Goal: Information Seeking & Learning: Learn about a topic

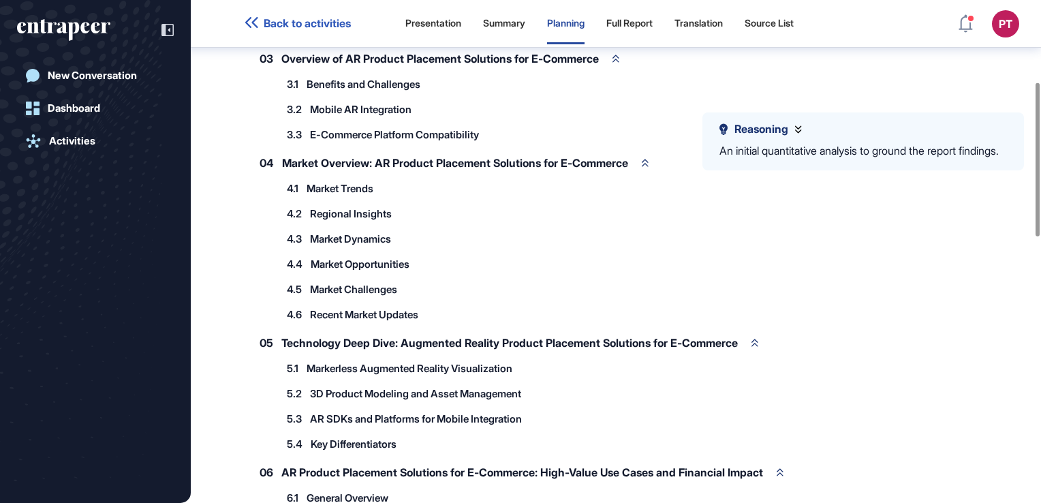
scroll to position [249, 0]
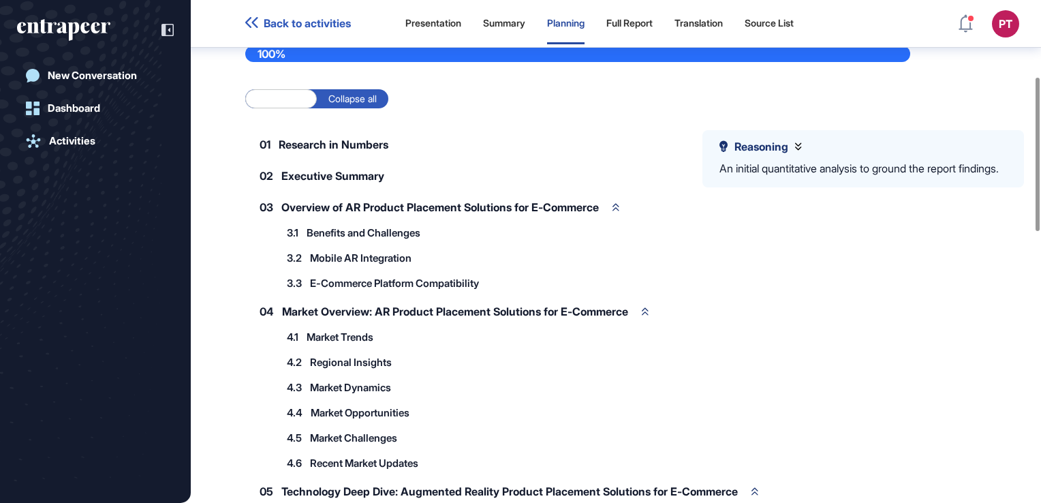
click at [338, 258] on span "Mobile AR Integration" at bounding box center [361, 258] width 102 height 10
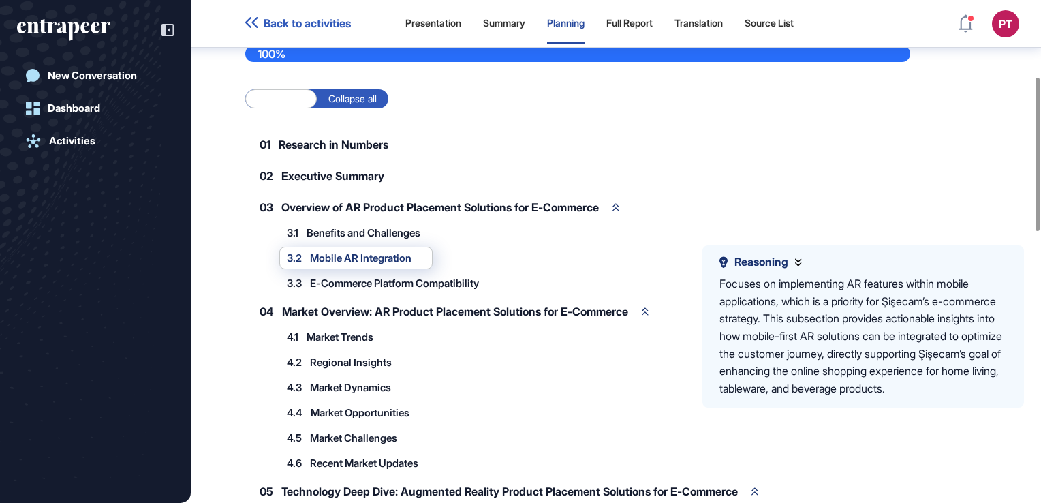
click at [335, 230] on span "Benefits and Challenges" at bounding box center [364, 233] width 114 height 10
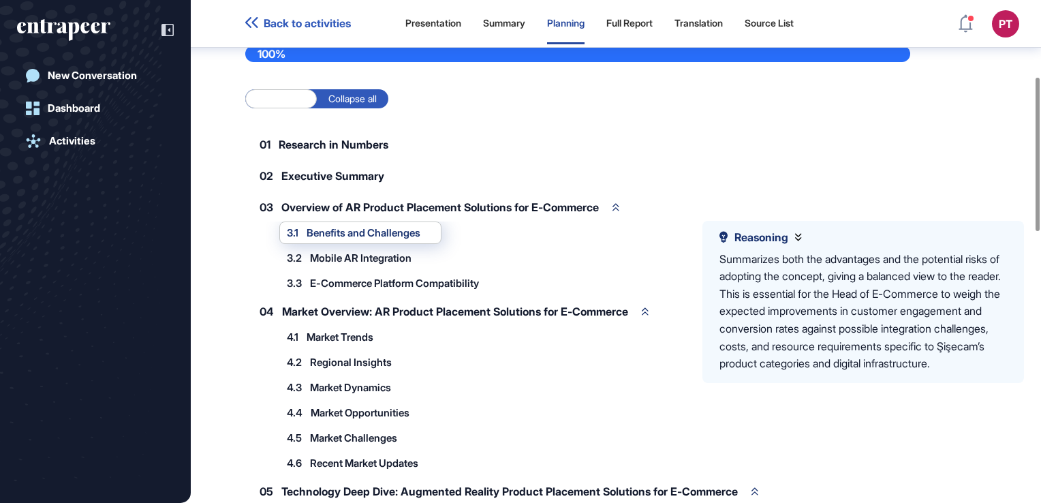
click at [339, 279] on span "E-Commerce Platform Compatibility" at bounding box center [394, 283] width 169 height 10
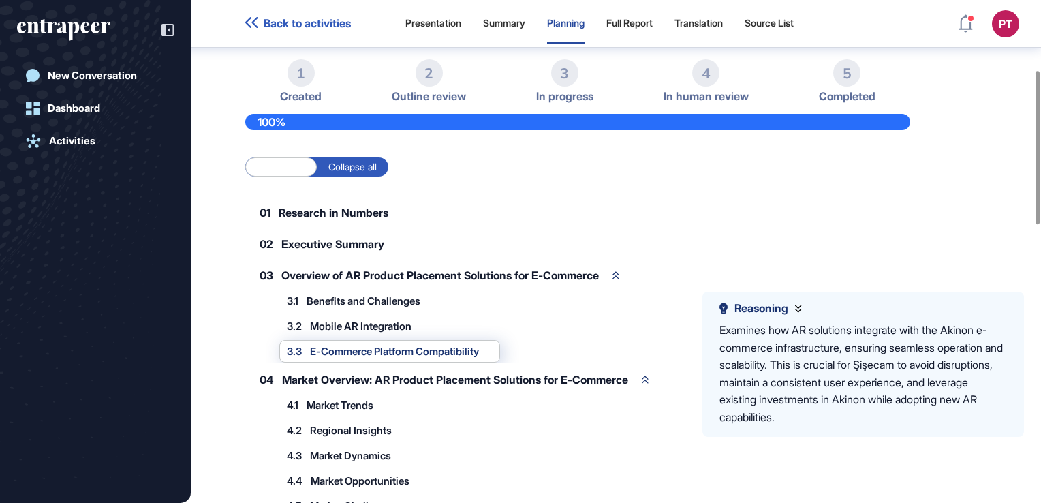
scroll to position [318, 0]
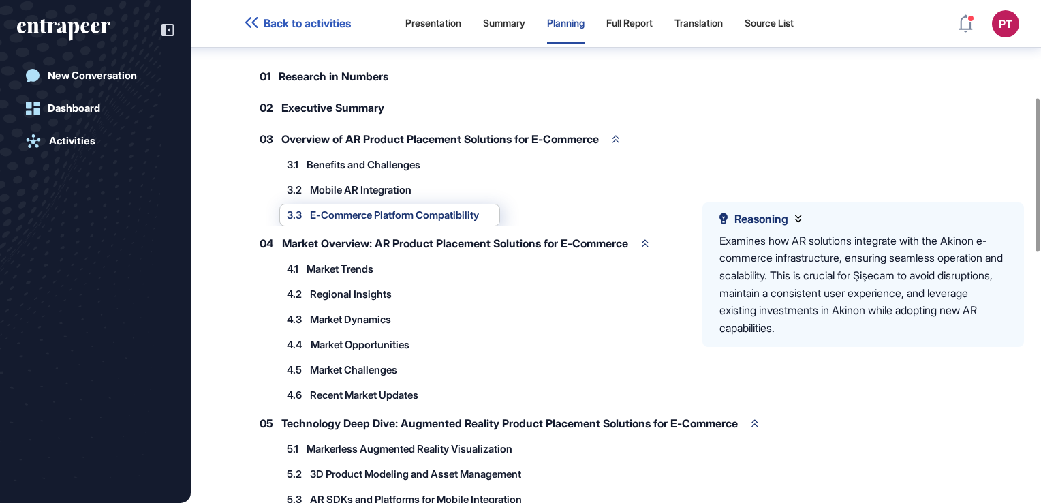
click at [338, 271] on span "Market Trends" at bounding box center [340, 269] width 67 height 10
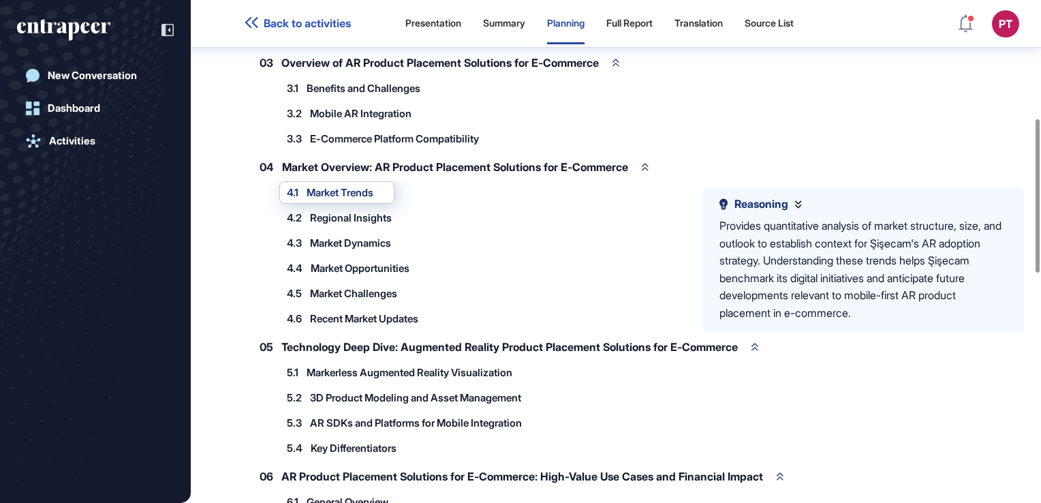
scroll to position [386, 0]
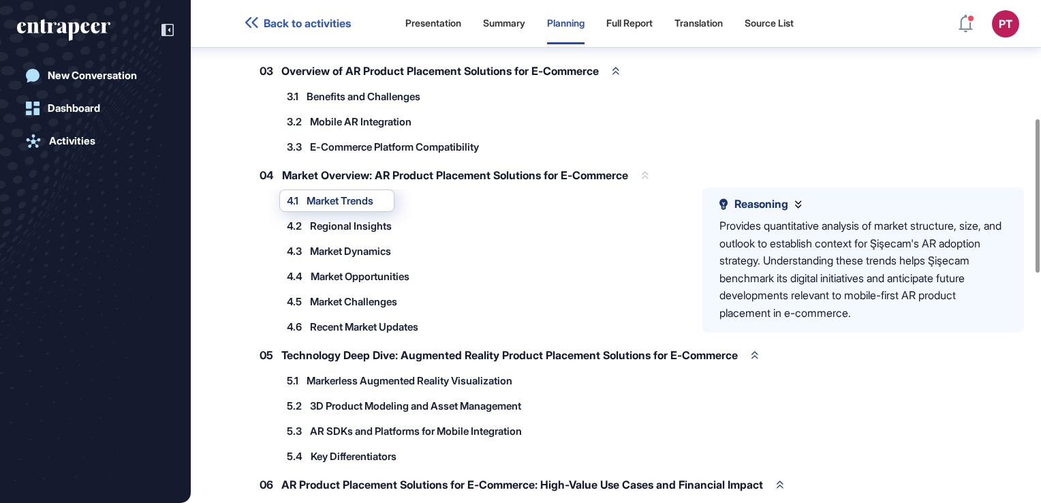
click at [649, 175] on icon at bounding box center [645, 175] width 7 height 7
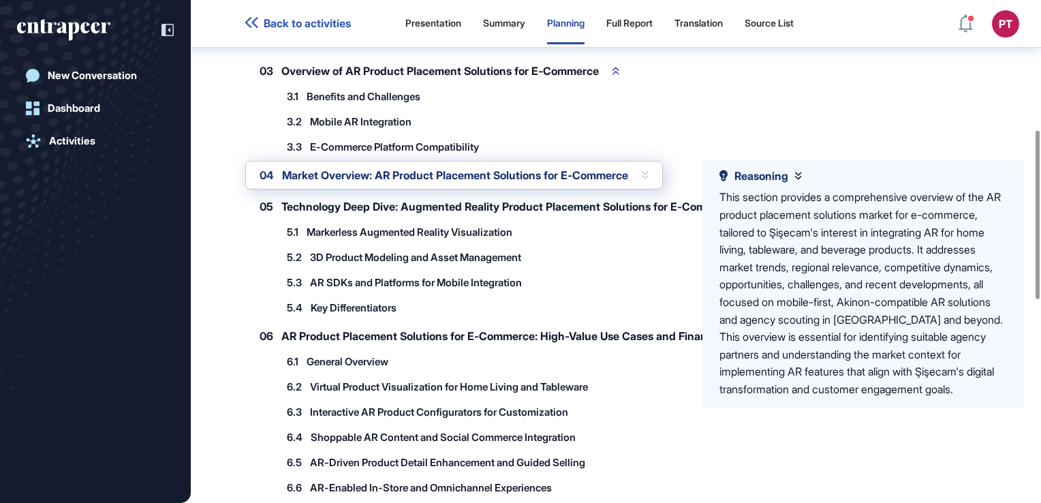
click at [649, 175] on icon at bounding box center [645, 175] width 7 height 7
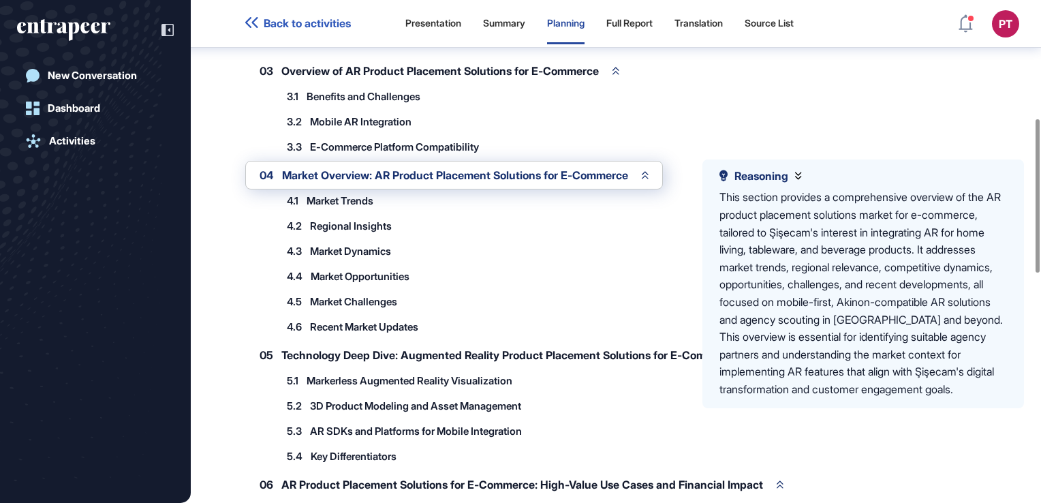
click at [321, 199] on span "Market Trends" at bounding box center [340, 201] width 67 height 10
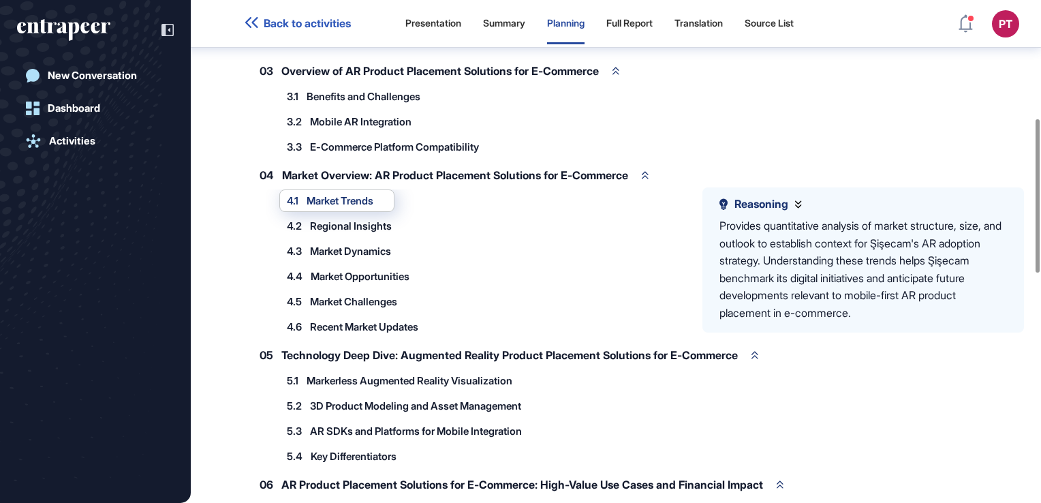
click at [322, 221] on span "Regional Insights" at bounding box center [351, 226] width 82 height 10
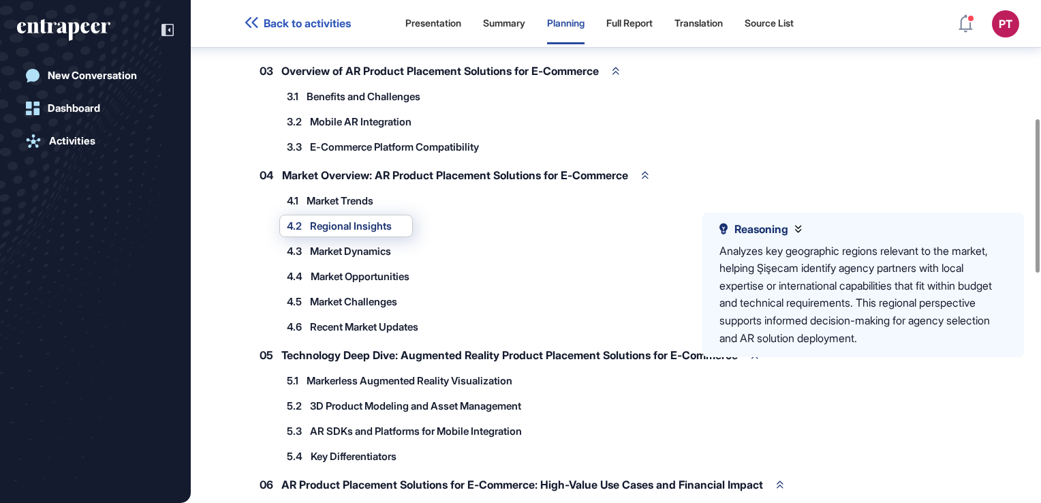
click at [348, 252] on span "Market Dynamics" at bounding box center [350, 251] width 81 height 10
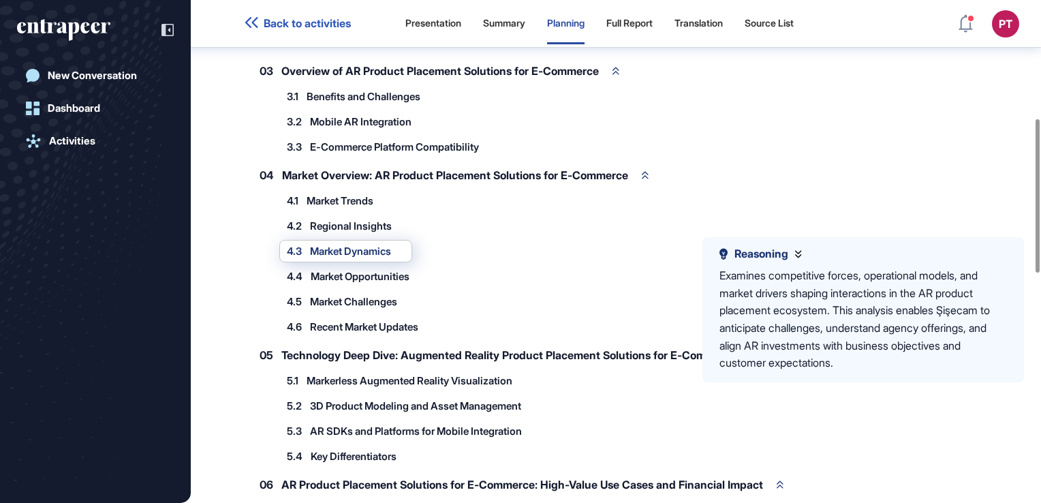
click at [349, 272] on span "Market Opportunities" at bounding box center [360, 276] width 99 height 10
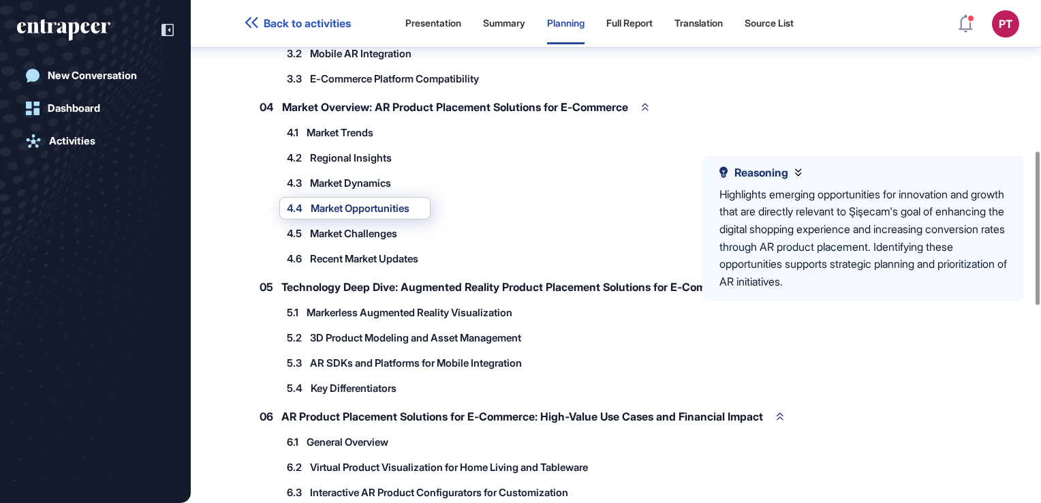
scroll to position [522, 0]
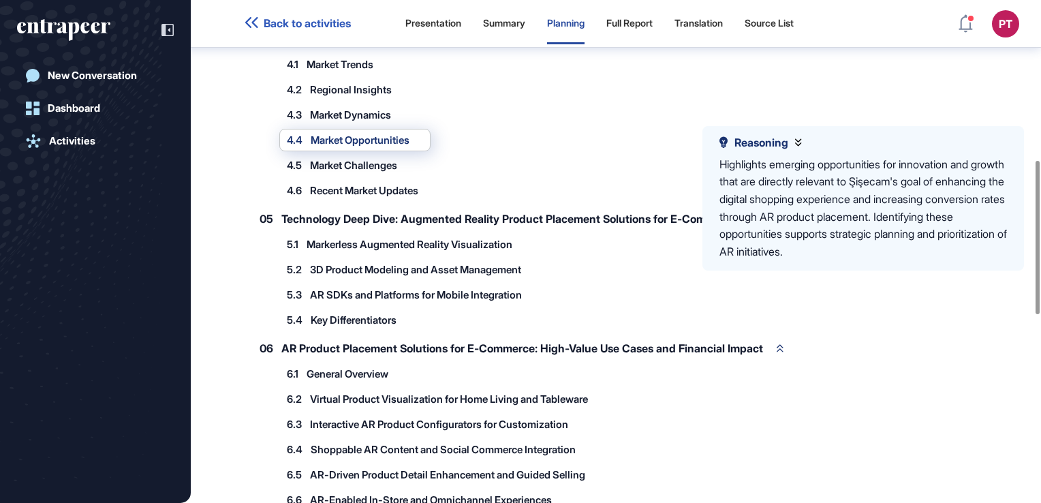
click at [351, 239] on span "Markerless Augmented Reality Visualization" at bounding box center [410, 244] width 206 height 10
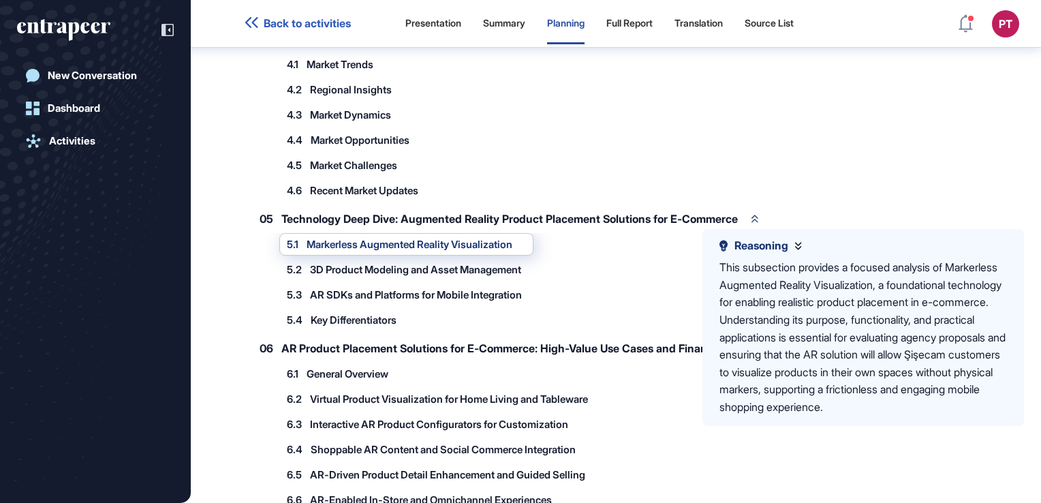
click at [354, 266] on span "3D Product Modeling and Asset Management" at bounding box center [415, 269] width 211 height 10
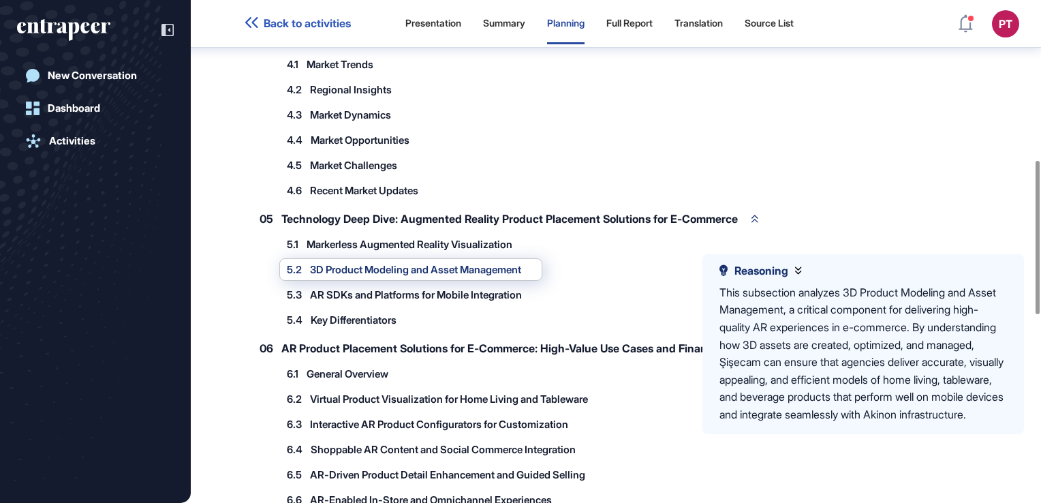
click at [365, 290] on span "AR SDKs and Platforms for Mobile Integration" at bounding box center [416, 295] width 212 height 10
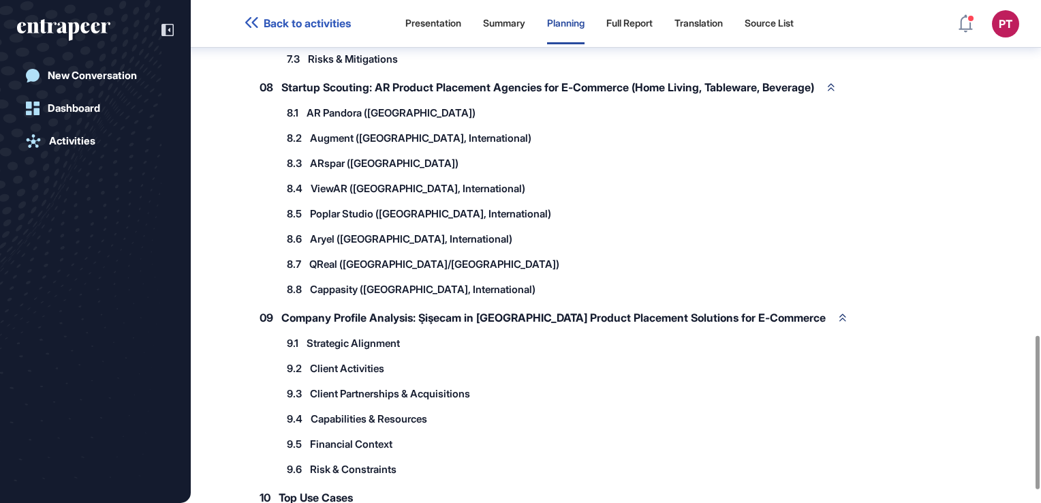
scroll to position [1135, 0]
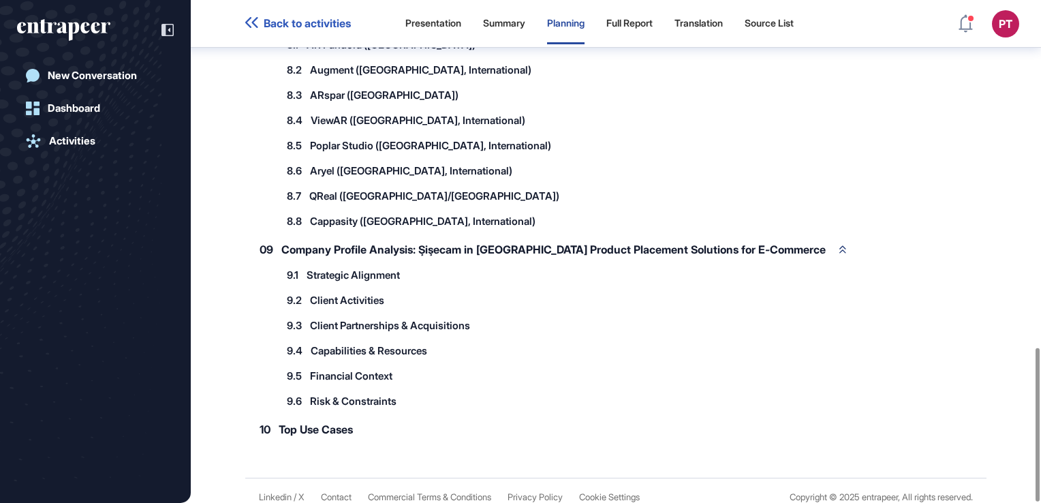
click at [326, 424] on span "Top Use Cases" at bounding box center [316, 429] width 74 height 11
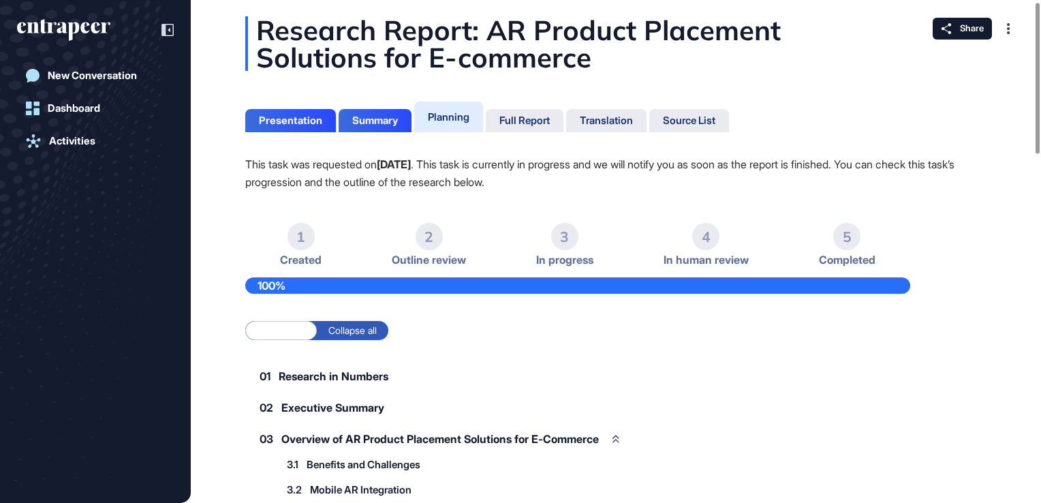
scroll to position [0, 0]
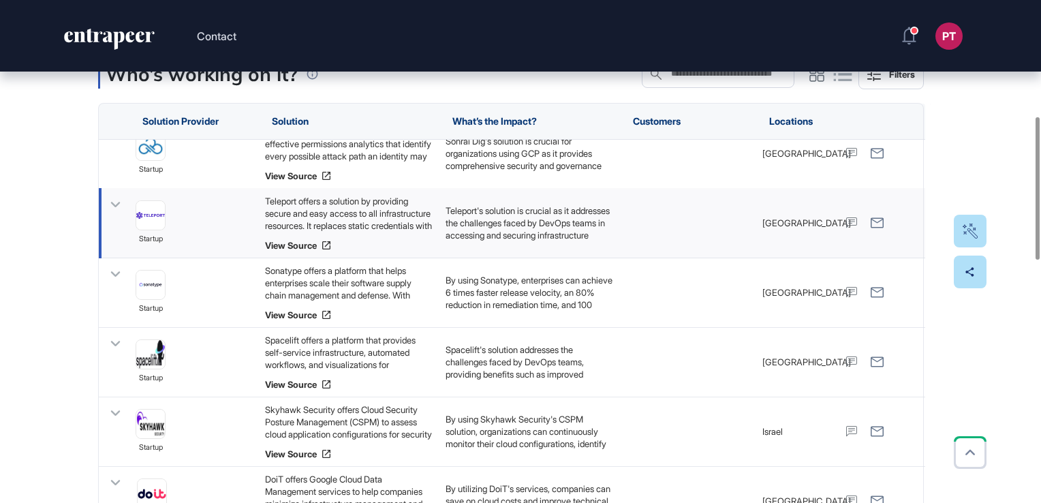
scroll to position [1227, 0]
